Goal: Navigation & Orientation: Find specific page/section

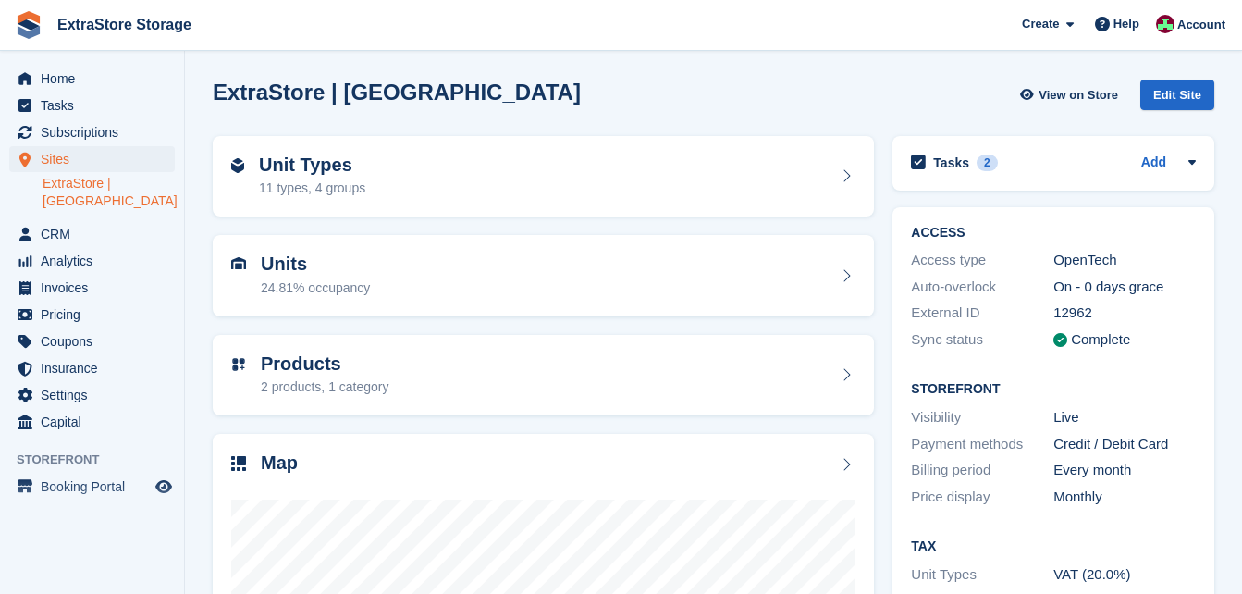
scroll to position [185, 0]
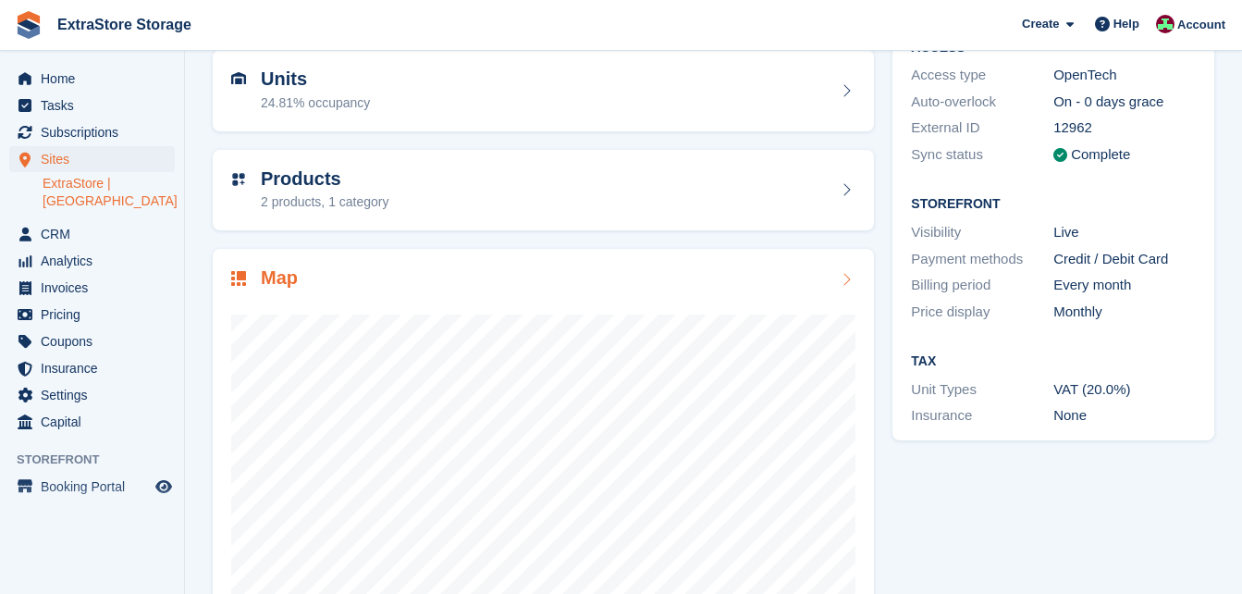
click at [422, 270] on div "Map" at bounding box center [543, 279] width 624 height 25
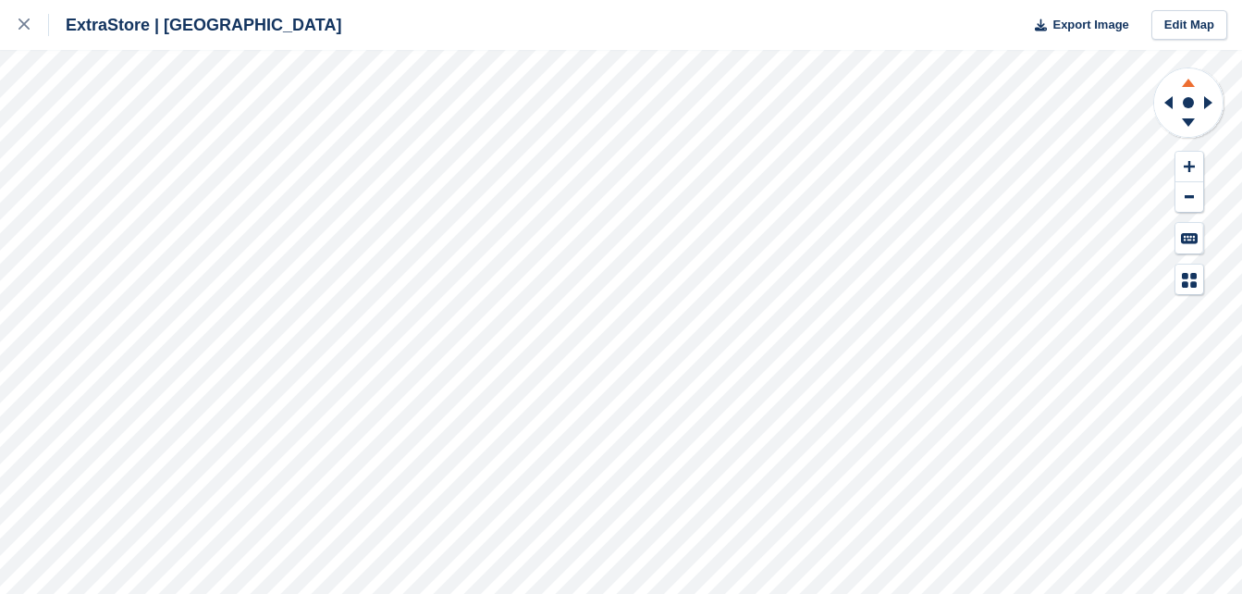
click at [1191, 82] on icon at bounding box center [1188, 83] width 13 height 8
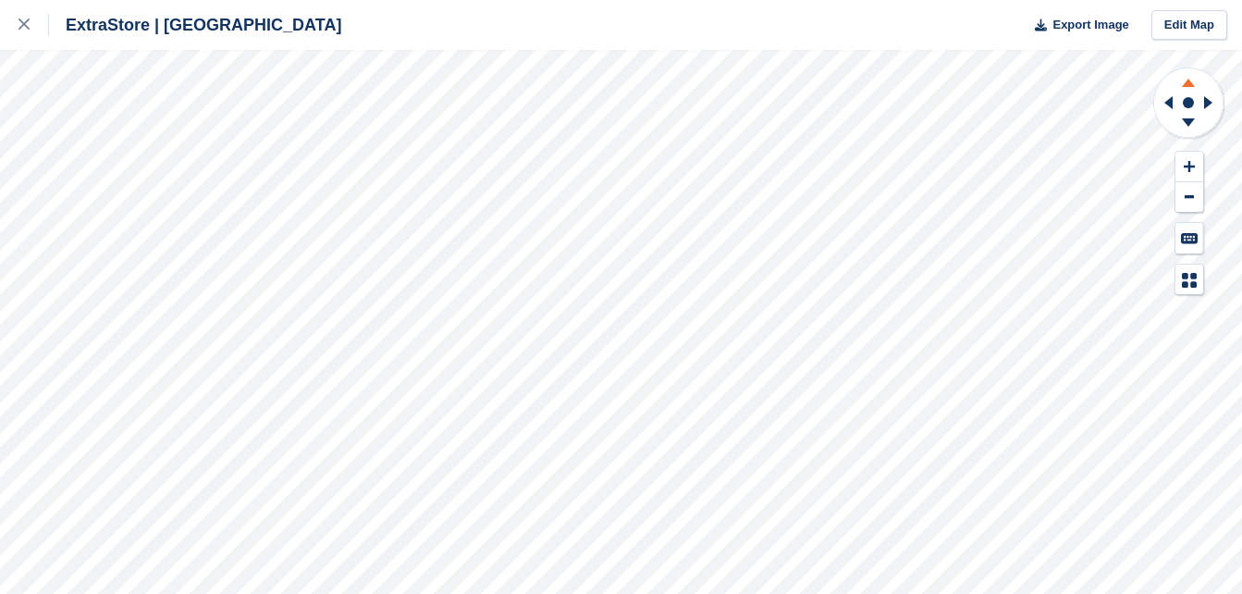
click at [1191, 82] on icon at bounding box center [1188, 83] width 13 height 8
